Goal: Check status

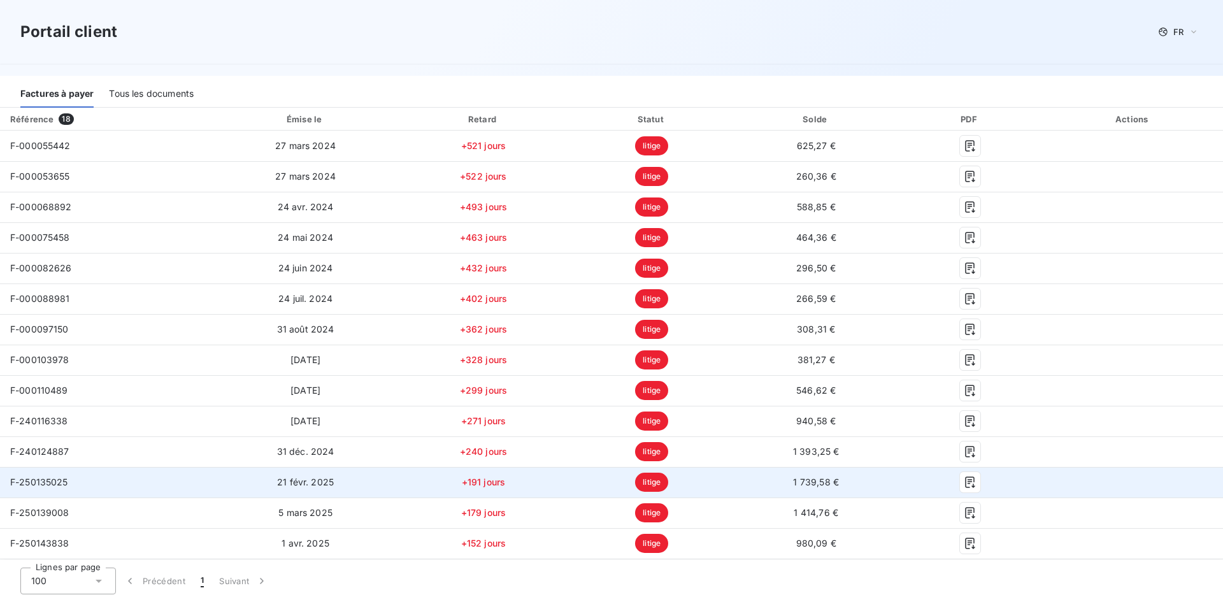
scroll to position [61, 0]
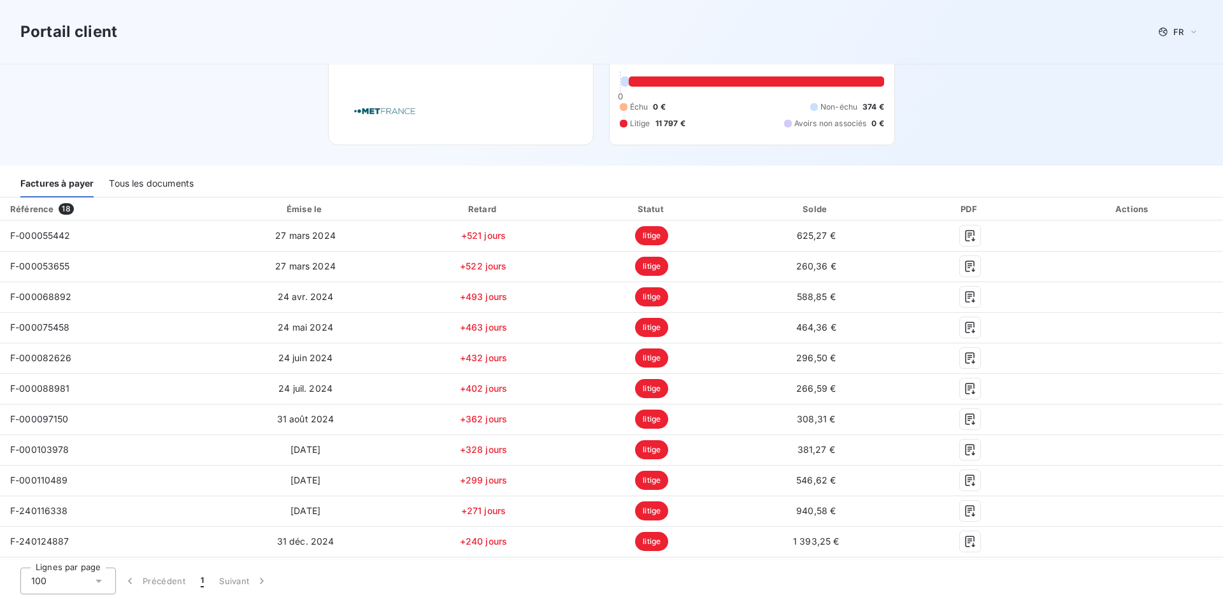
click at [169, 186] on div "Tous les documents" at bounding box center [151, 184] width 85 height 27
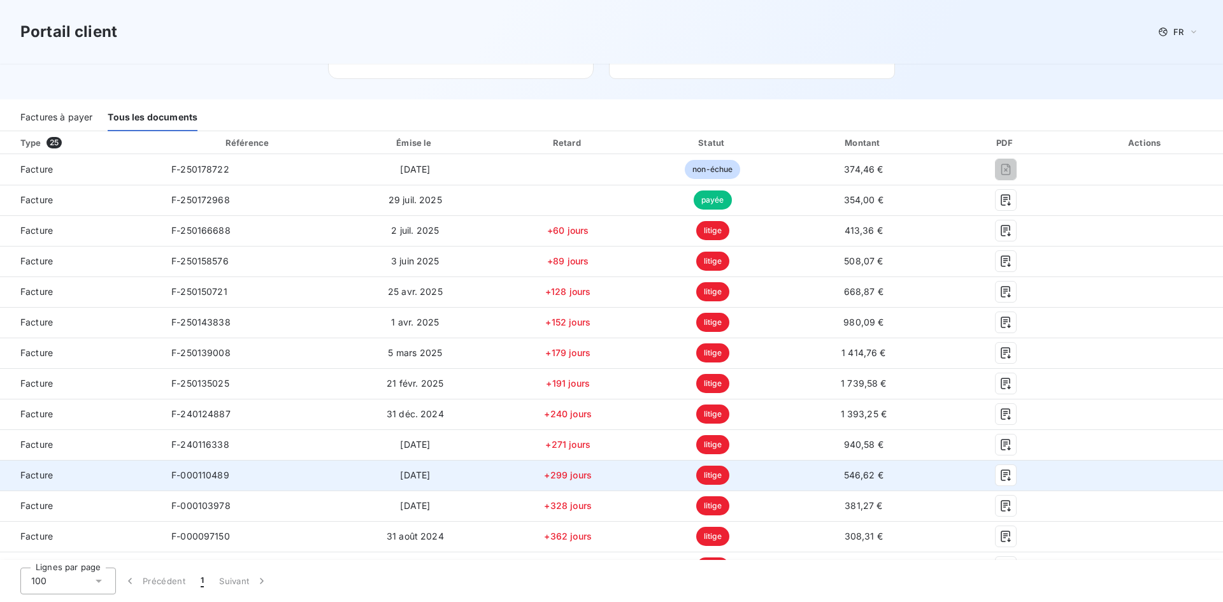
scroll to position [125, 0]
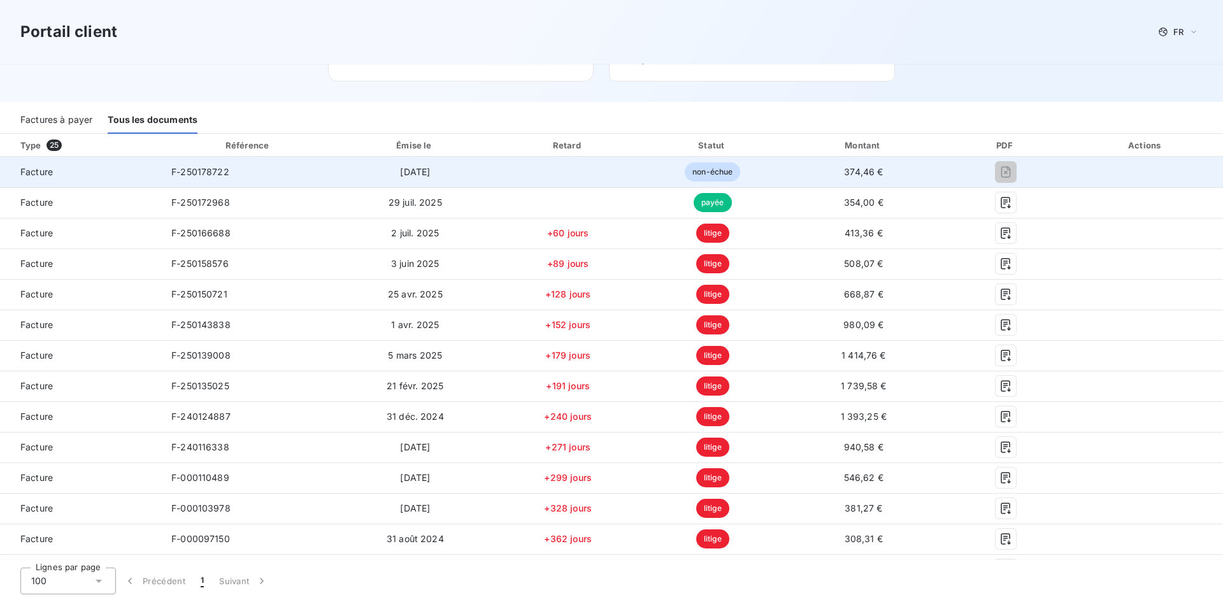
click at [766, 175] on td "non-échue" at bounding box center [712, 172] width 143 height 31
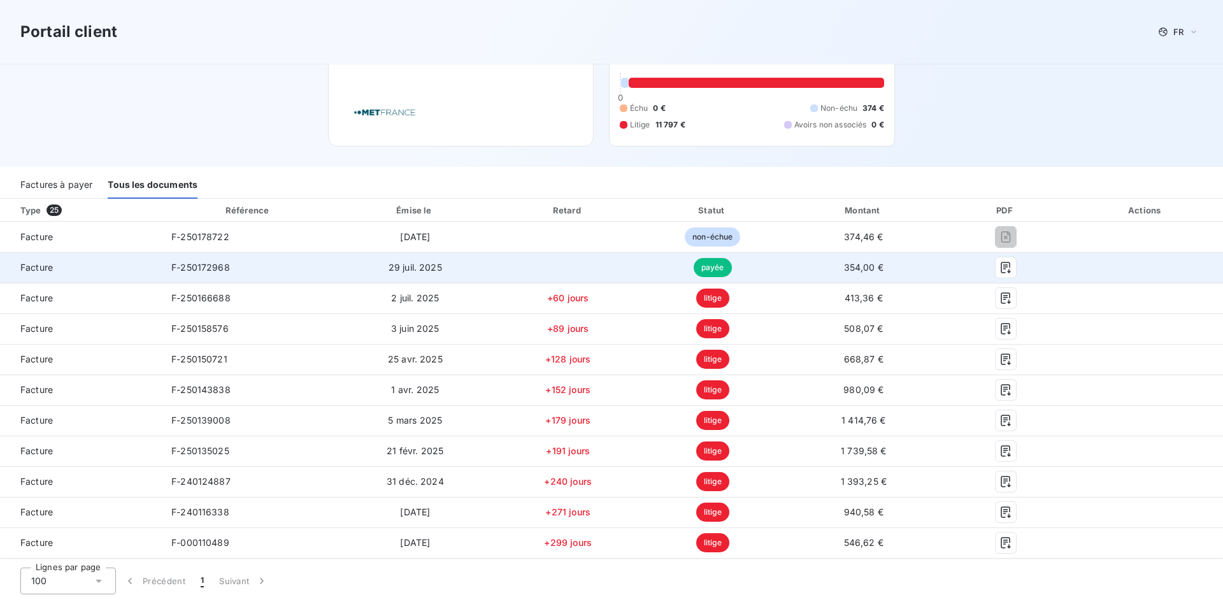
scroll to position [0, 0]
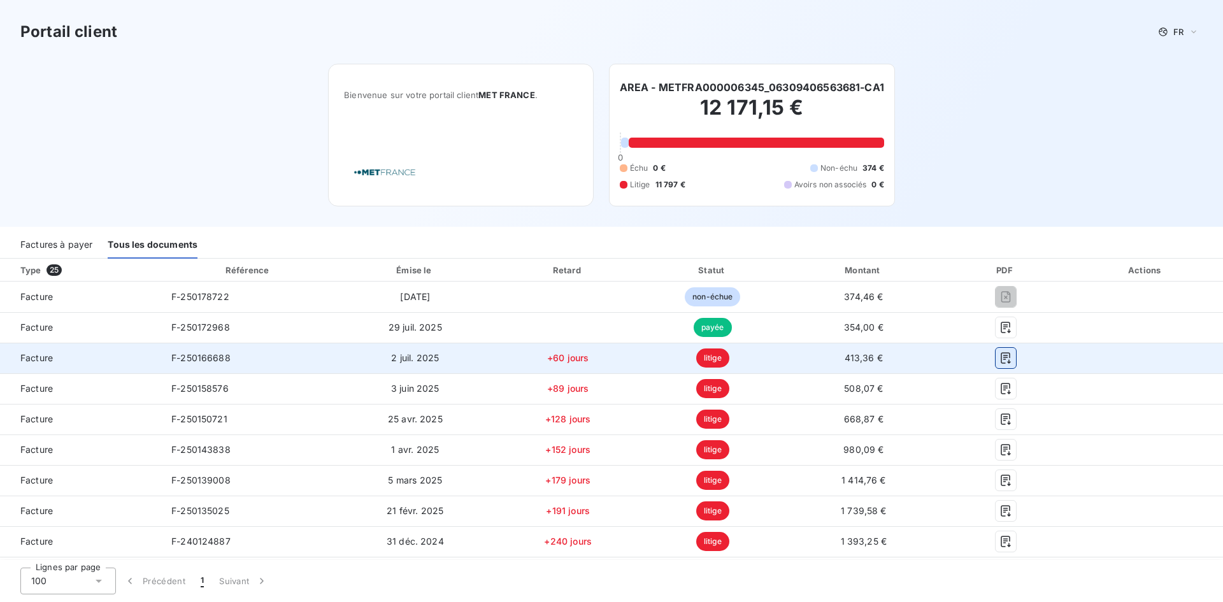
click at [999, 359] on icon "button" at bounding box center [1005, 358] width 13 height 13
